Goal: Information Seeking & Learning: Learn about a topic

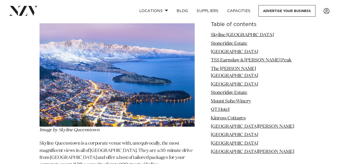
scroll to position [645, 0]
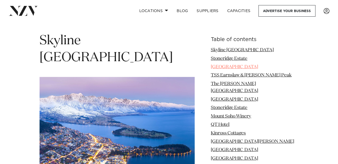
click at [254, 65] on link "[GEOGRAPHIC_DATA]" at bounding box center [234, 67] width 47 height 5
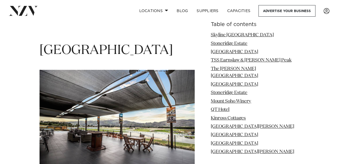
scroll to position [1174, 0]
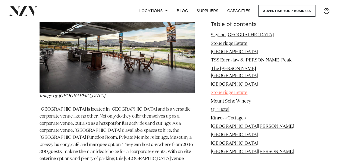
click at [234, 91] on link "Stoneridge Estate" at bounding box center [229, 93] width 37 height 5
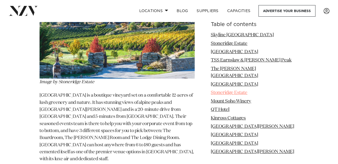
scroll to position [961, 0]
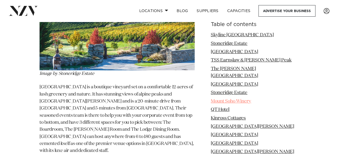
click at [248, 99] on link "Mount Soho Winery" at bounding box center [231, 101] width 40 height 5
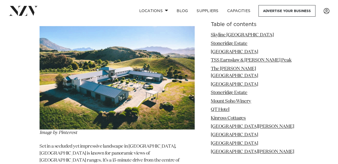
scroll to position [2358, 0]
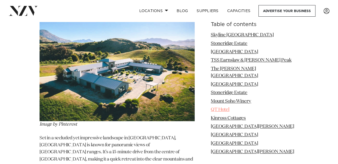
click at [229, 108] on link "QT Hotel" at bounding box center [220, 110] width 19 height 5
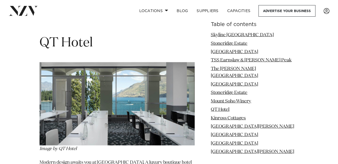
scroll to position [2562, 0]
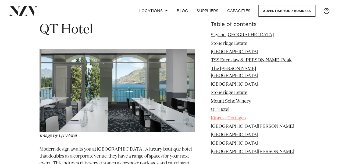
click at [238, 116] on link "Kinross Cottages" at bounding box center [228, 118] width 35 height 5
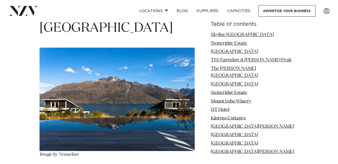
scroll to position [3470, 0]
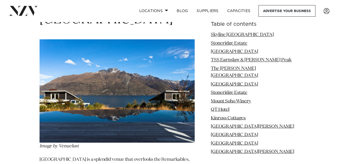
drag, startPoint x: 293, startPoint y: 79, endPoint x: 16, endPoint y: 100, distance: 277.5
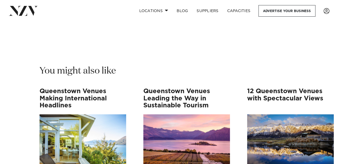
scroll to position [4116, 0]
